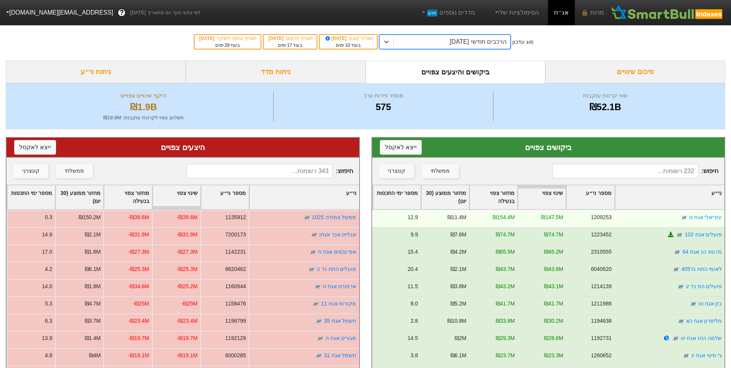
scroll to position [77, 0]
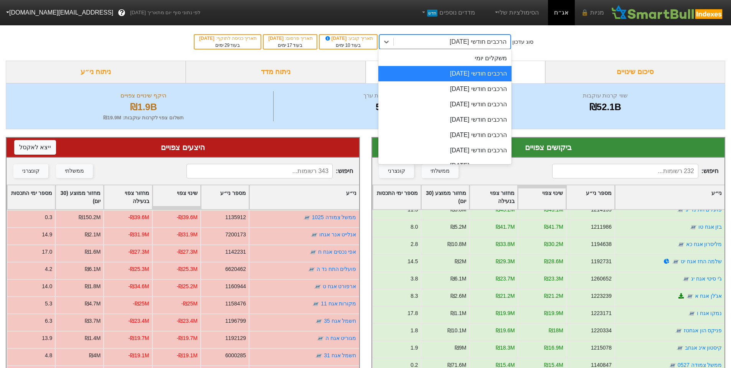
click at [493, 42] on div "הרכבים חודשי [DATE]" at bounding box center [478, 41] width 57 height 9
click at [497, 53] on div "משקלים יומי" at bounding box center [444, 58] width 133 height 15
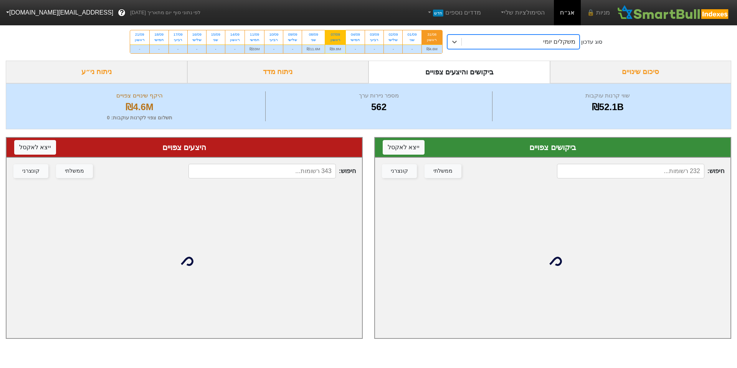
click at [340, 30] on div "07/09 ראשון" at bounding box center [335, 37] width 20 height 14
click at [335, 30] on input "07/09 ראשון ₪9.8M" at bounding box center [332, 32] width 5 height 5
radio input "true"
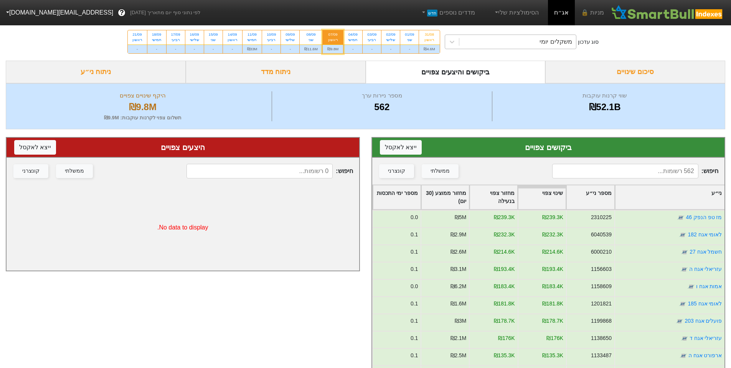
click at [550, 40] on div "משקלים יומי" at bounding box center [555, 41] width 32 height 9
drag, startPoint x: 488, startPoint y: 34, endPoint x: 491, endPoint y: 39, distance: 6.1
click at [489, 36] on div "סוג עדכון option משקלים יומי, selected. 0 results available. Select is focused …" at bounding box center [365, 42] width 731 height 38
click at [493, 39] on div "משקלים יומי" at bounding box center [517, 42] width 117 height 14
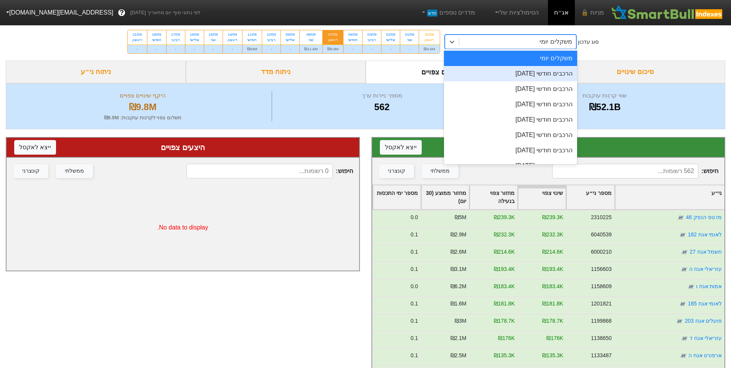
click at [526, 70] on div "הרכבים חודשי [DATE]" at bounding box center [510, 73] width 133 height 15
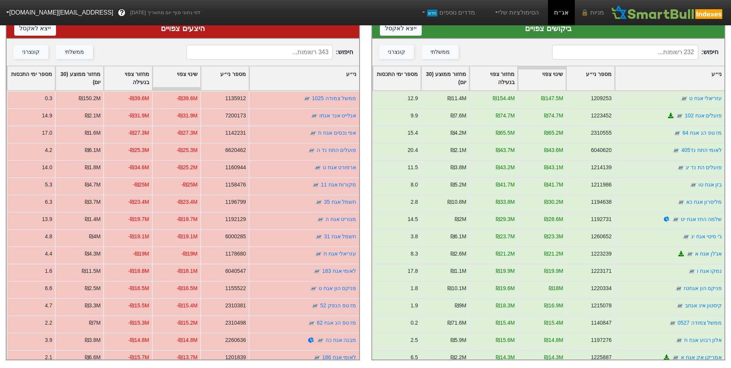
scroll to position [125, 0]
